Goal: Find contact information: Find contact information

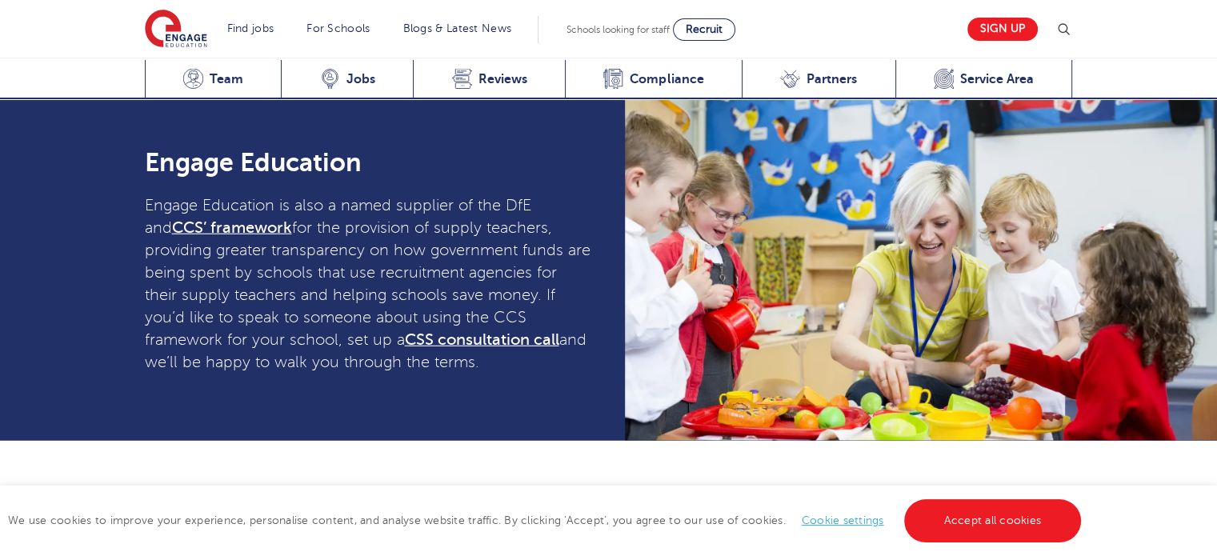
scroll to position [4183, 0]
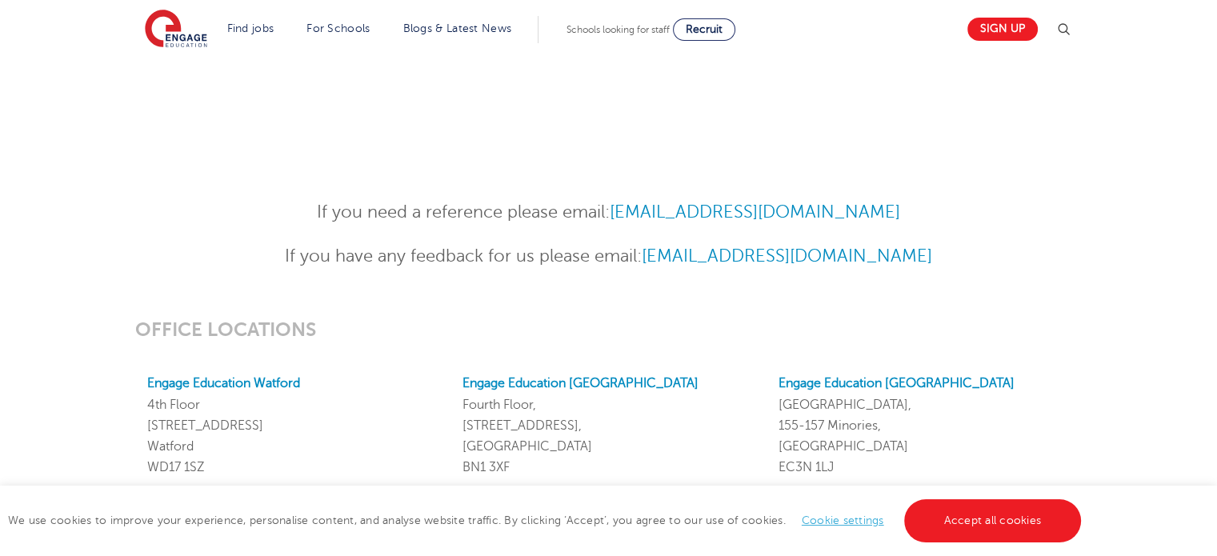
scroll to position [1120, 0]
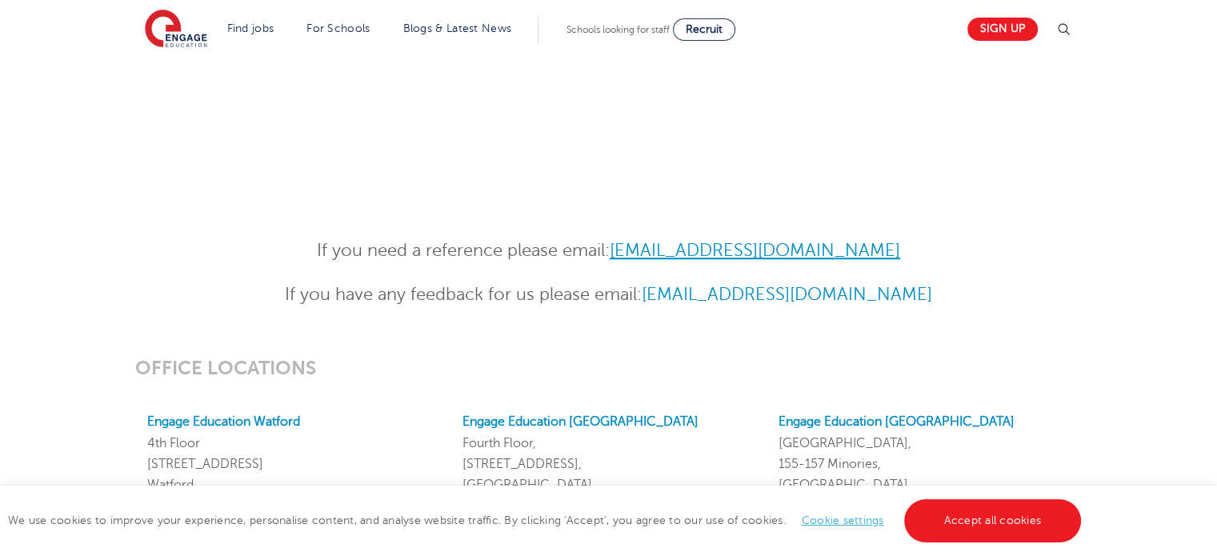
drag, startPoint x: 903, startPoint y: 249, endPoint x: 623, endPoint y: 249, distance: 280.9
click at [623, 249] on p "If you need a reference please email: [EMAIL_ADDRESS][DOMAIN_NAME]" at bounding box center [608, 251] width 785 height 28
copy link "[EMAIL_ADDRESS][DOMAIN_NAME]"
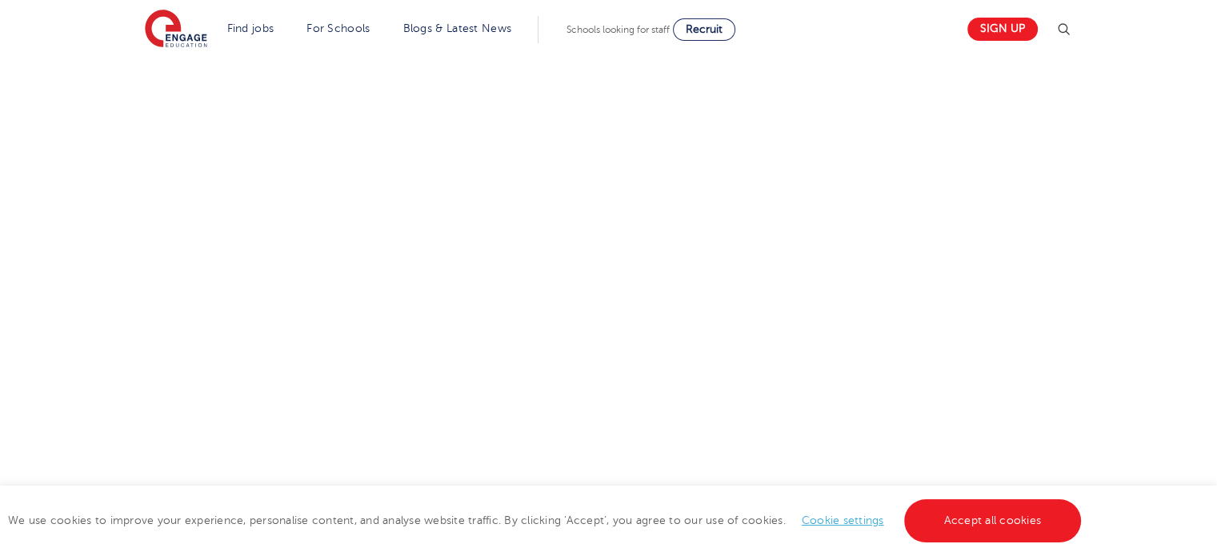
scroll to position [640, 0]
